Goal: Task Accomplishment & Management: Use online tool/utility

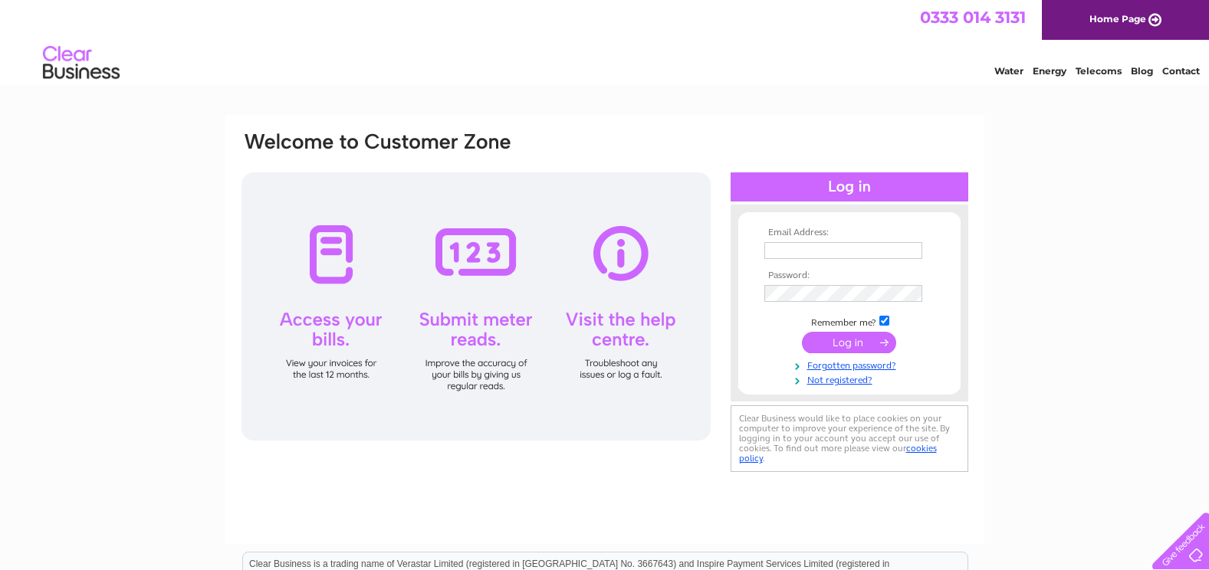
type input "finance@svh.co.uk"
click at [868, 337] on input "submit" at bounding box center [849, 342] width 94 height 21
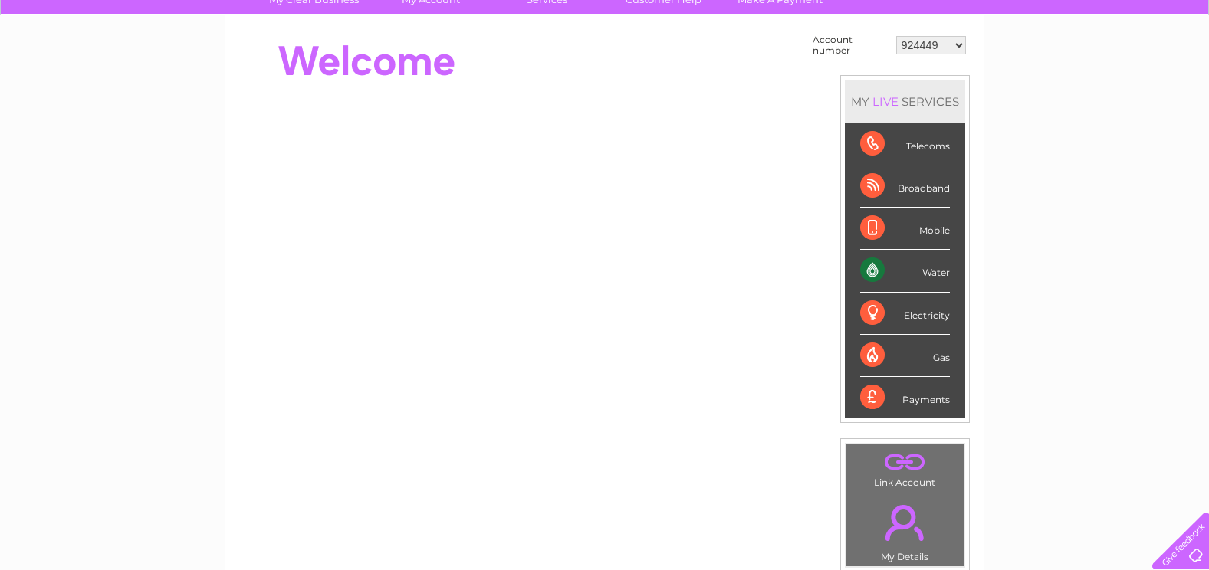
scroll to position [153, 0]
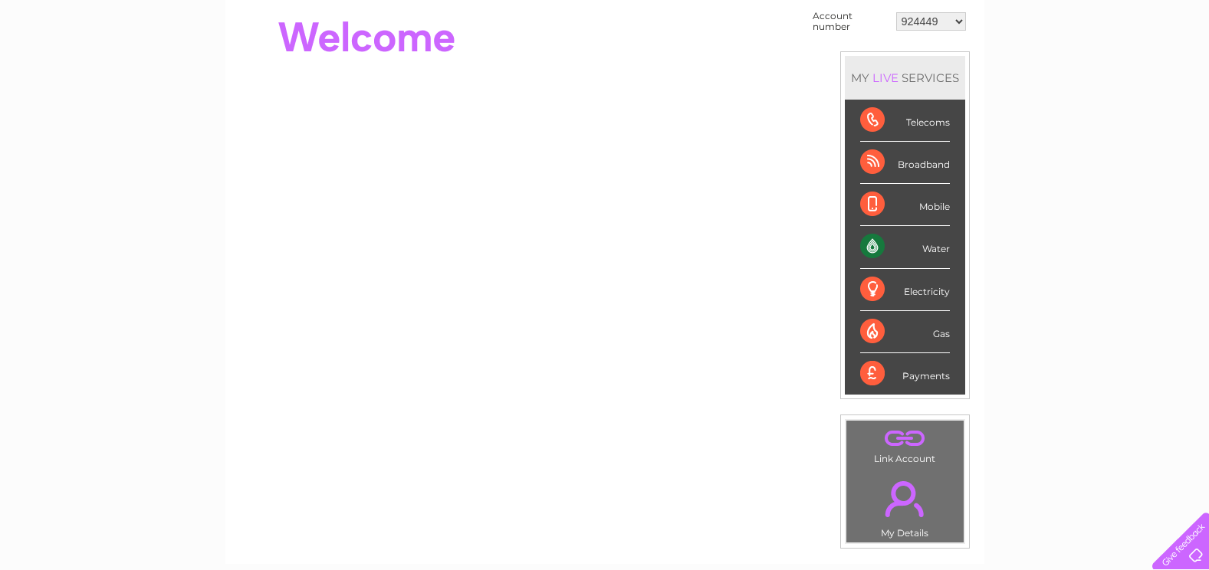
click at [952, 23] on select "924449 981790 981794 982576 30292719" at bounding box center [931, 21] width 70 height 18
select select "981790"
click at [896, 12] on select "924449 981790 981794 982576 30292719" at bounding box center [931, 21] width 70 height 18
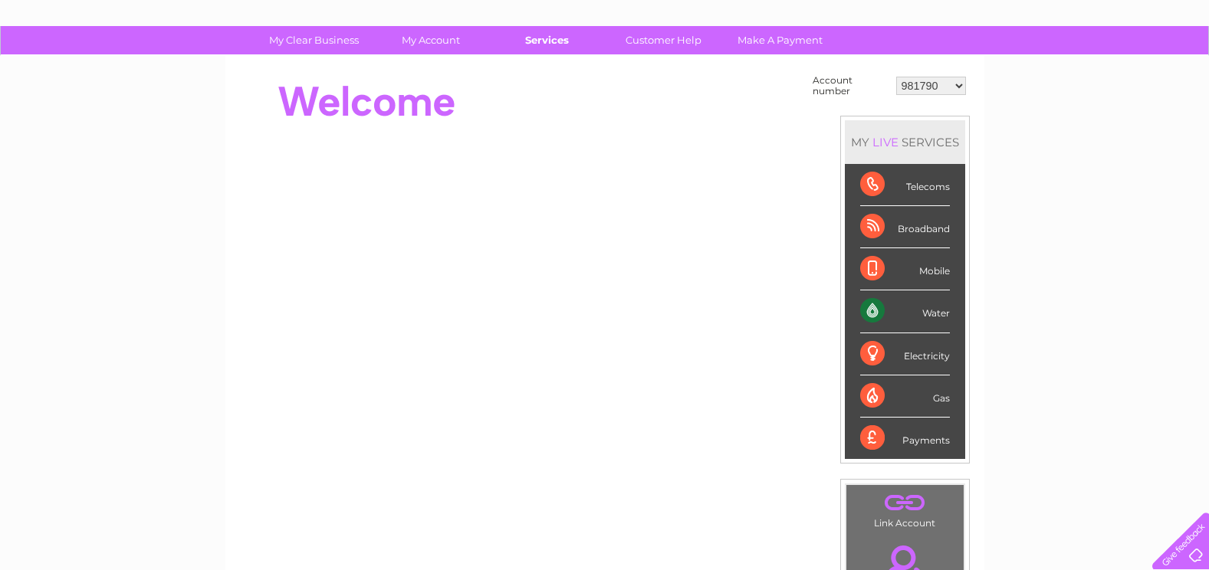
scroll to position [0, 0]
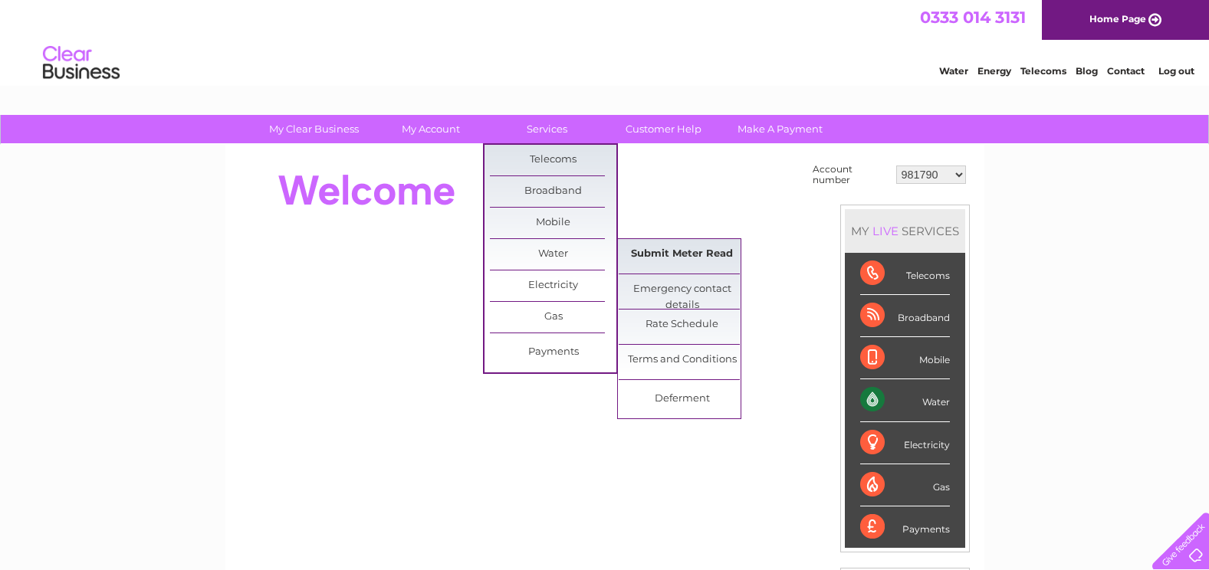
click at [656, 244] on link "Submit Meter Read" at bounding box center [682, 254] width 126 height 31
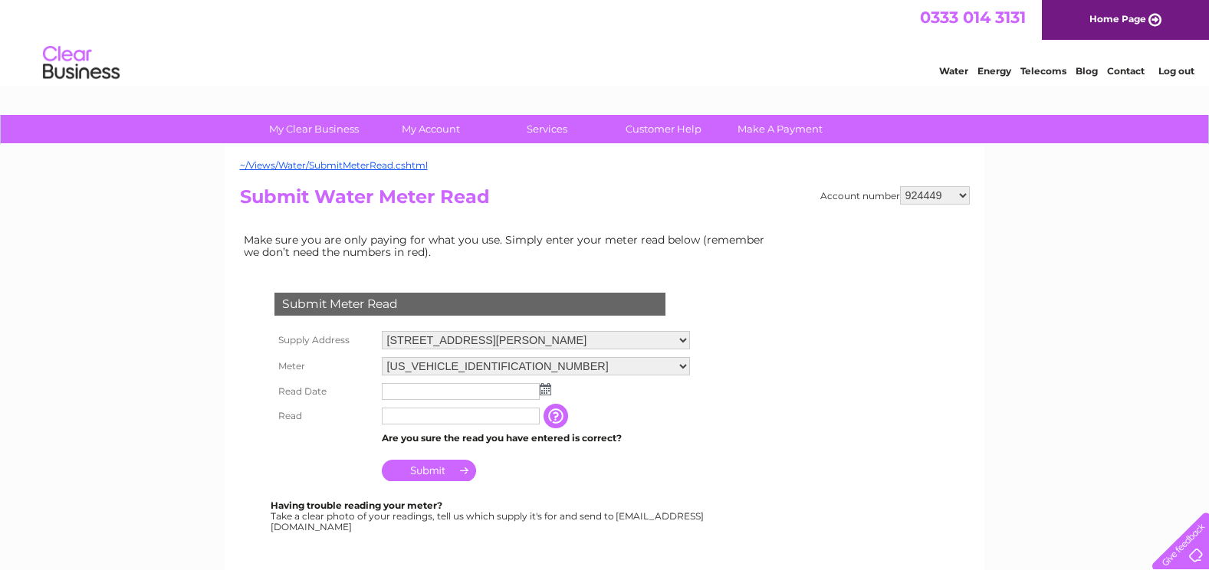
click at [956, 195] on select "924449 981790 981794 982576 30292719" at bounding box center [935, 195] width 70 height 18
select select "981790"
click at [900, 186] on select "924449 981790 981794 982576 30292719" at bounding box center [935, 195] width 70 height 18
click at [967, 198] on select "924449 981790 981794 982576 30292719" at bounding box center [935, 195] width 70 height 18
click at [900, 186] on select "924449 981790 981794 982576 30292719" at bounding box center [935, 195] width 70 height 18
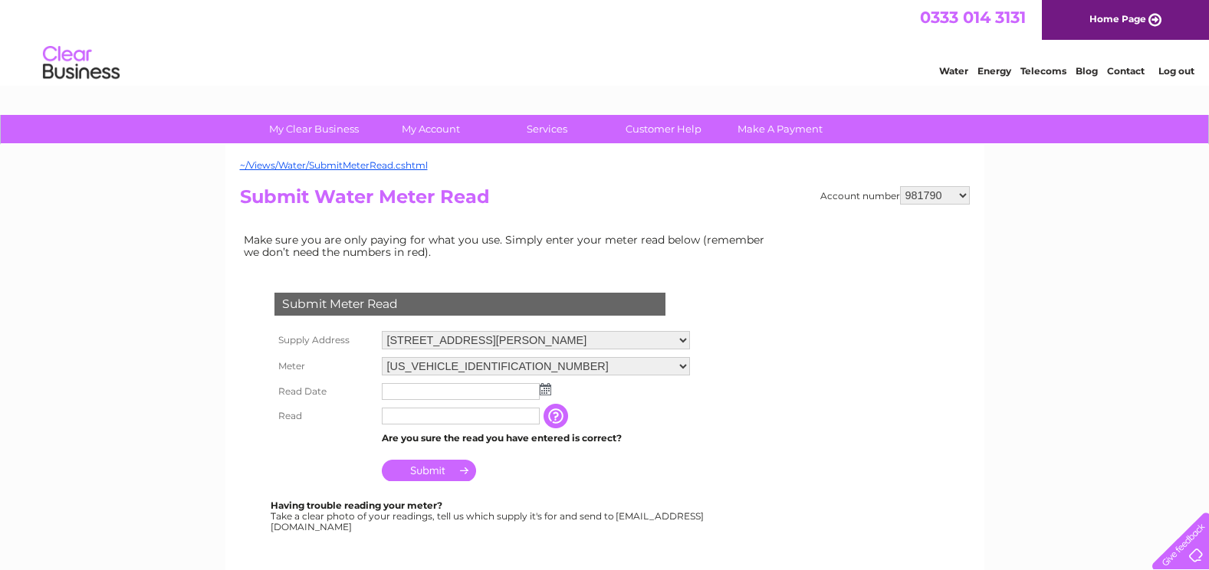
click at [964, 194] on select "924449 981790 981794 982576 30292719" at bounding box center [935, 195] width 70 height 18
select select "981794"
click at [900, 186] on select "924449 981790 981794 982576 30292719" at bounding box center [935, 195] width 70 height 18
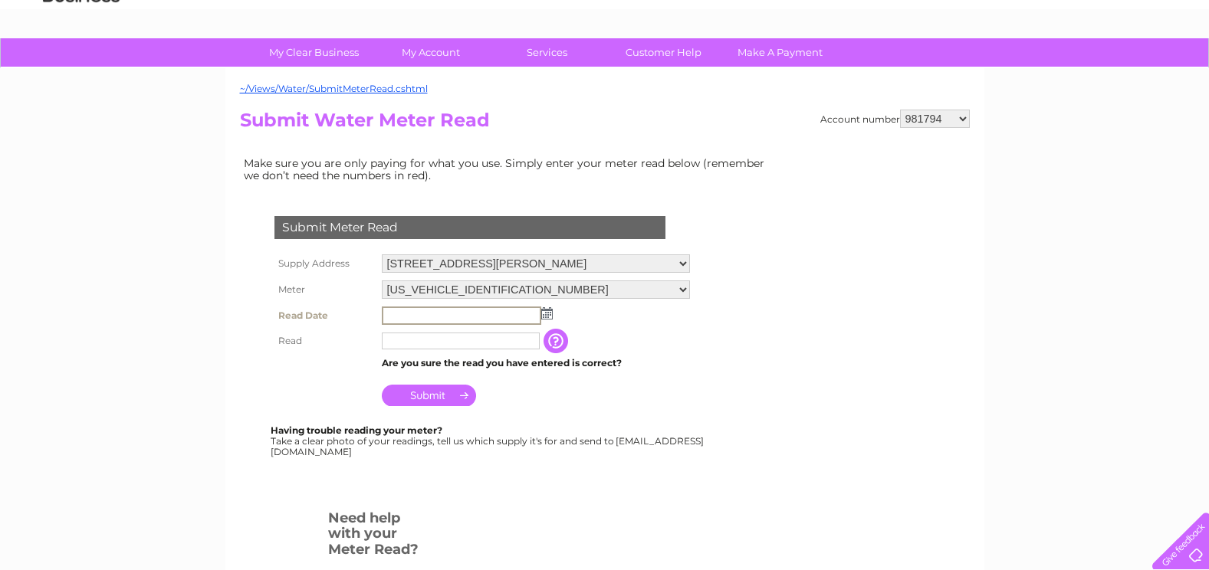
click at [477, 322] on input "text" at bounding box center [461, 316] width 159 height 18
click at [550, 312] on img at bounding box center [546, 313] width 11 height 12
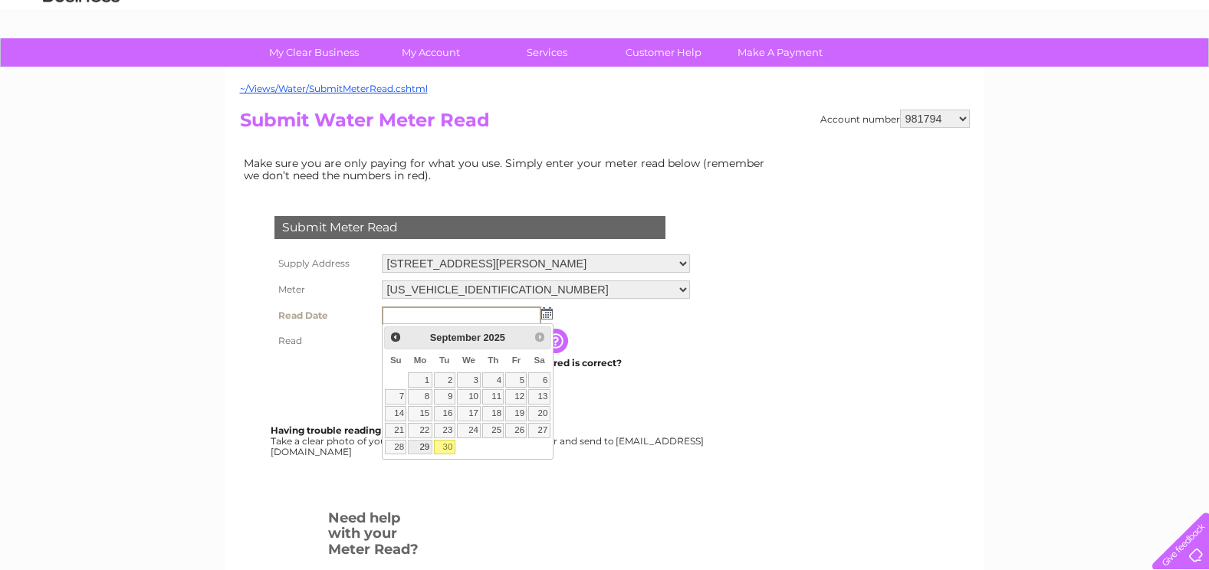
click at [424, 452] on link "29" at bounding box center [420, 447] width 24 height 15
type input "2025/09/29"
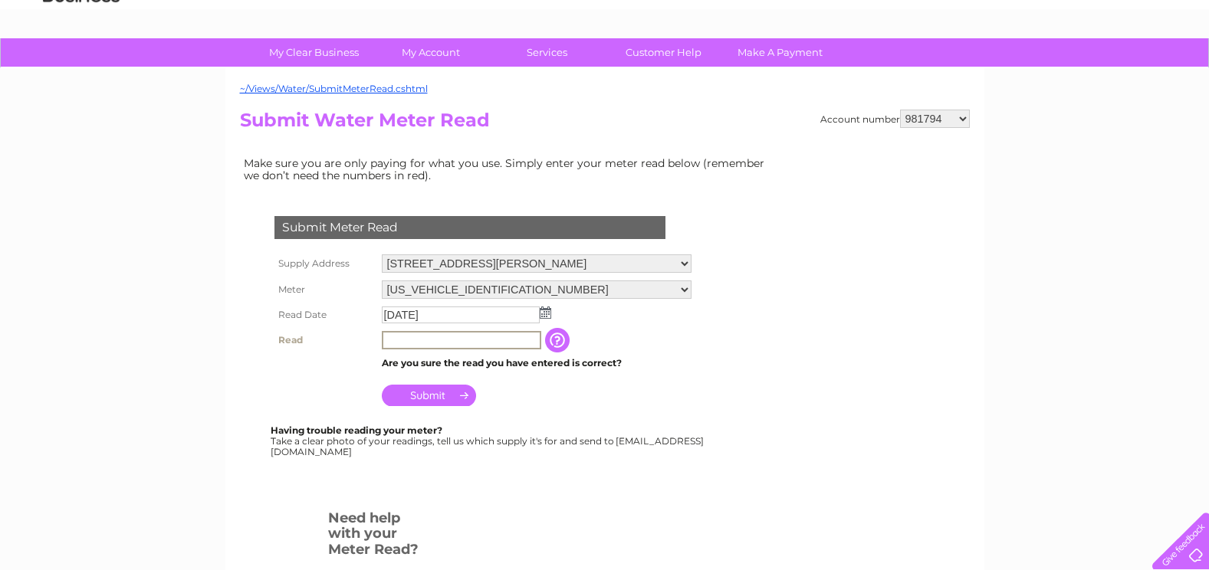
click at [404, 340] on input "text" at bounding box center [461, 340] width 159 height 18
type input "31302"
click at [416, 389] on input "Submit" at bounding box center [429, 395] width 94 height 21
click at [927, 107] on div "~/Views/Water/SubmitMeterRead.cshtml Account number 924449 981790 981794 982576…" at bounding box center [604, 377] width 759 height 619
click at [921, 114] on select "924449 981790 981794 982576 30292719" at bounding box center [935, 119] width 70 height 18
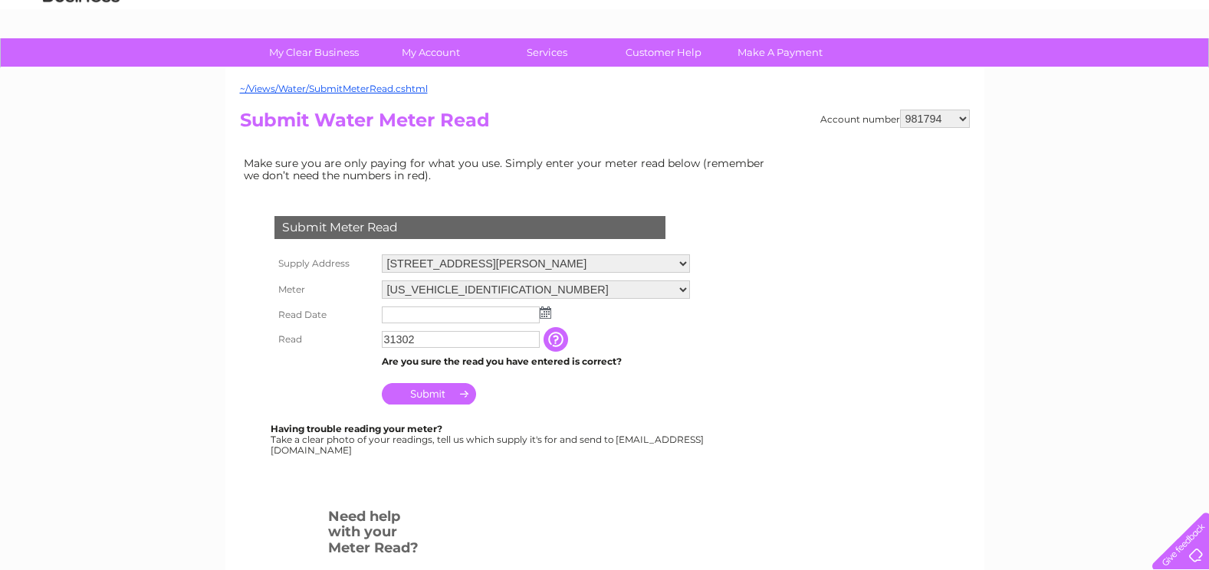
select select "982576"
click at [900, 110] on select "924449 981790 981794 982576 30292719" at bounding box center [935, 119] width 70 height 18
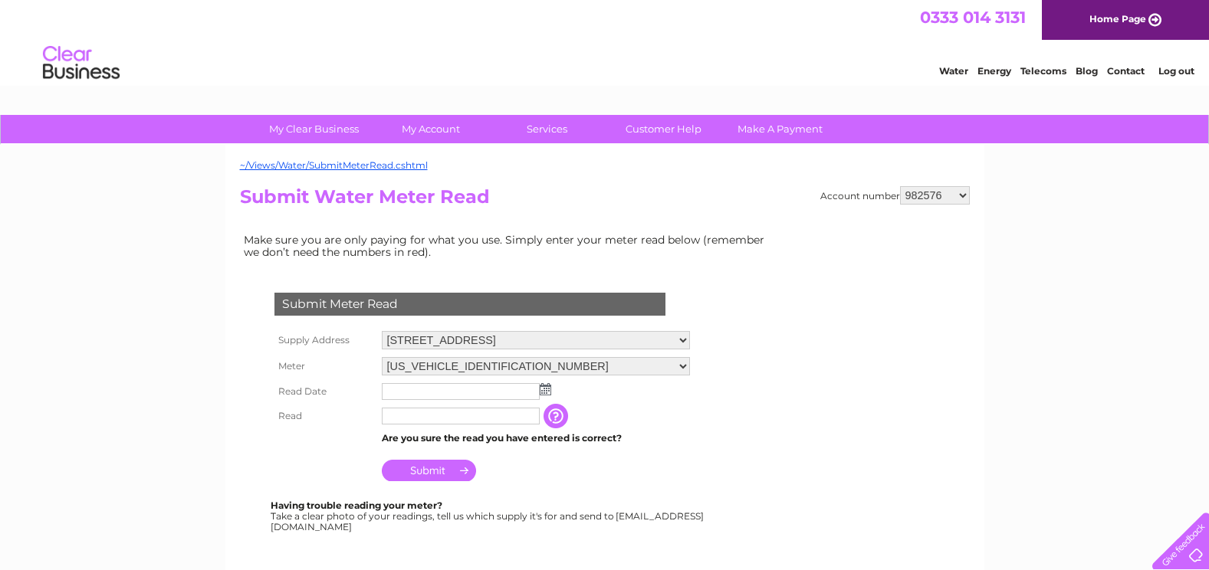
click at [907, 189] on select "924449 981790 981794 982576 30292719" at bounding box center [935, 195] width 70 height 18
select select "30292719"
click at [900, 186] on select "924449 981790 981794 982576 30292719" at bounding box center [935, 195] width 70 height 18
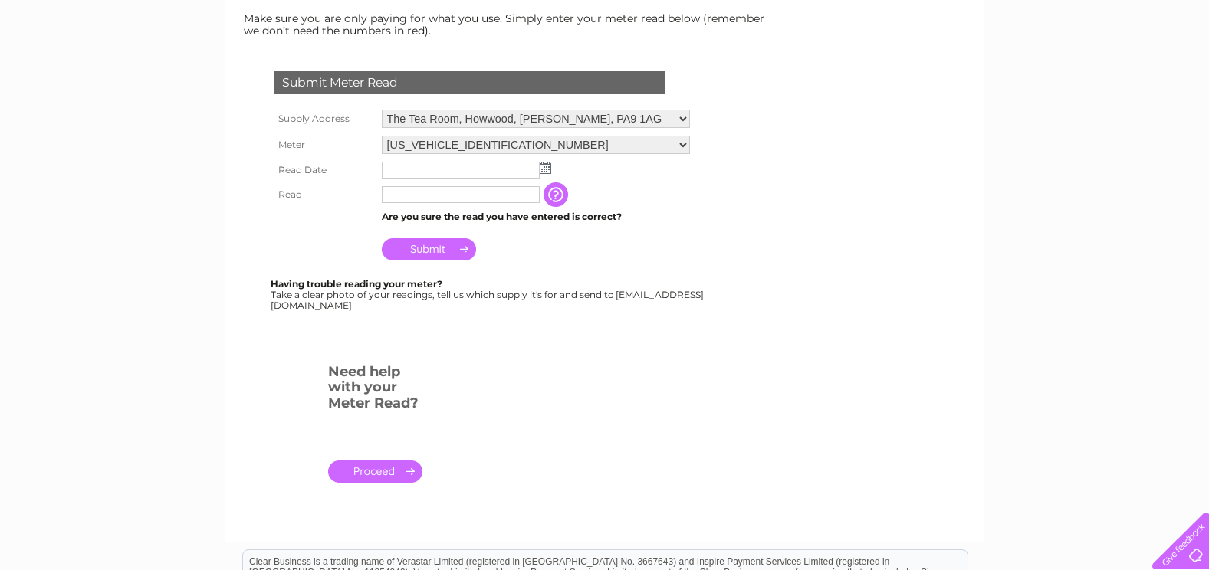
scroll to position [230, 0]
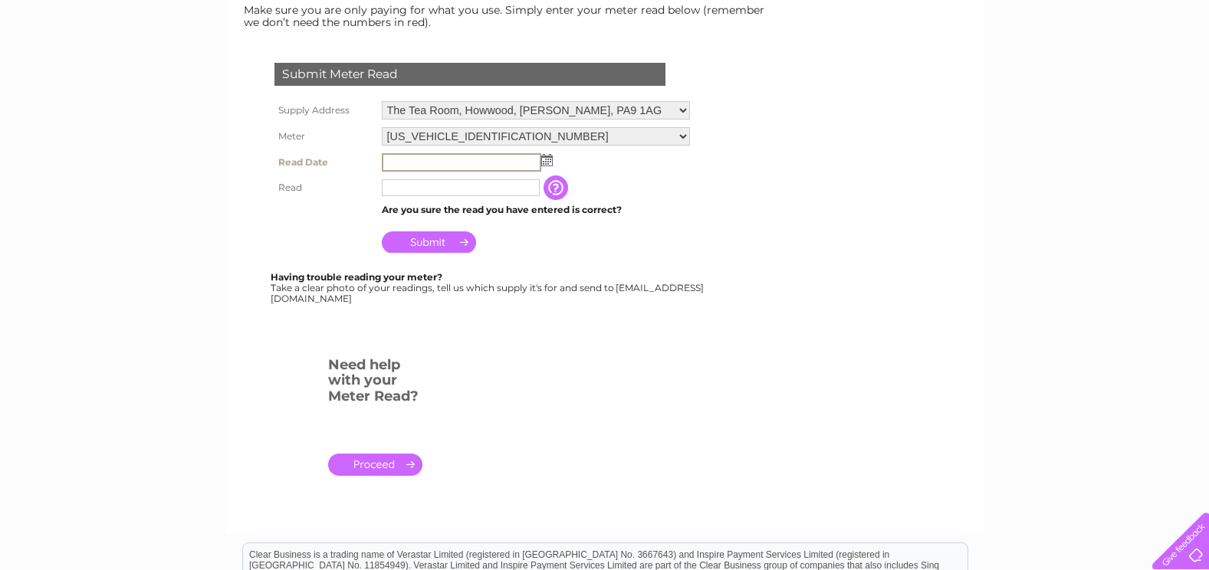
click at [409, 163] on input "text" at bounding box center [461, 162] width 159 height 18
click at [547, 160] on img at bounding box center [546, 160] width 11 height 12
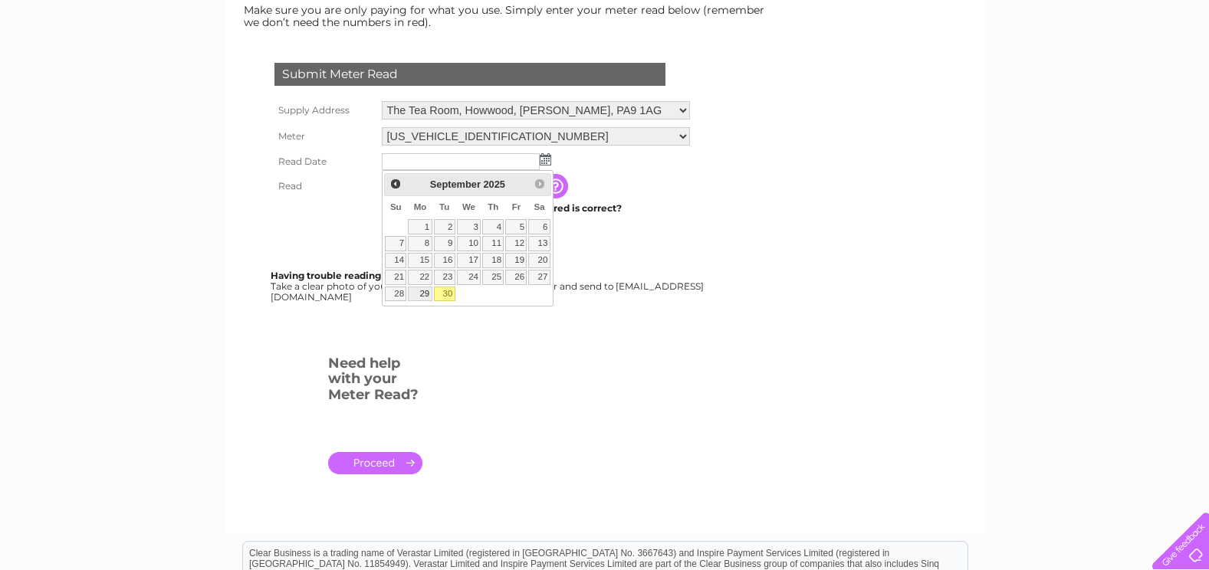
click at [422, 288] on link "29" at bounding box center [420, 294] width 24 height 15
type input "[DATE]"
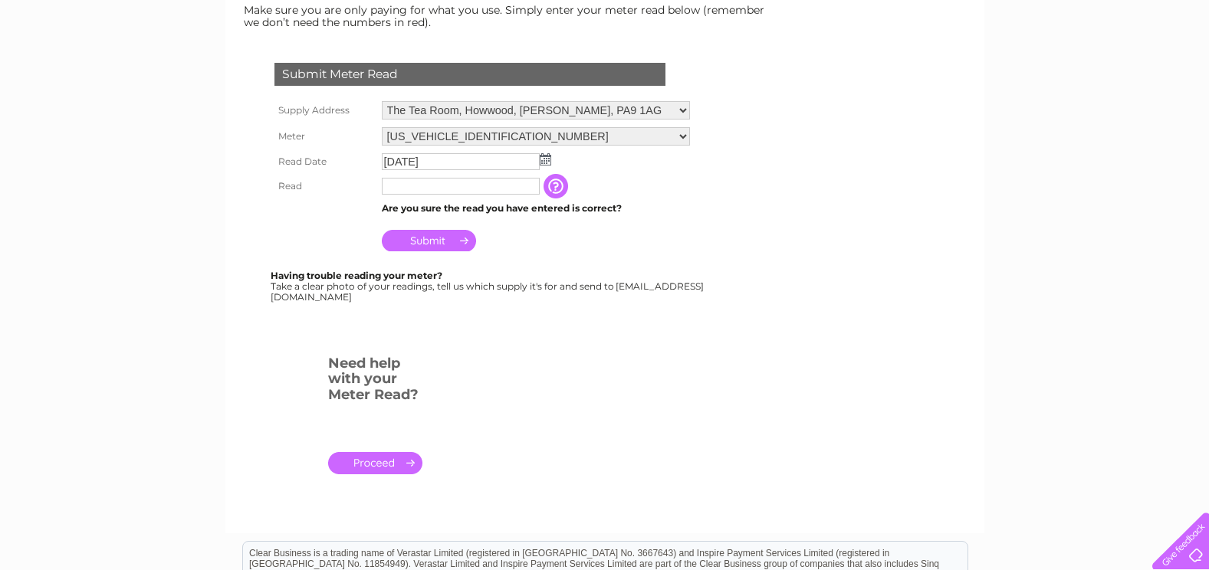
click at [434, 189] on input "text" at bounding box center [461, 186] width 158 height 17
type input "7776"
click at [408, 235] on input "Submit" at bounding box center [429, 241] width 94 height 21
